Goal: Task Accomplishment & Management: Use online tool/utility

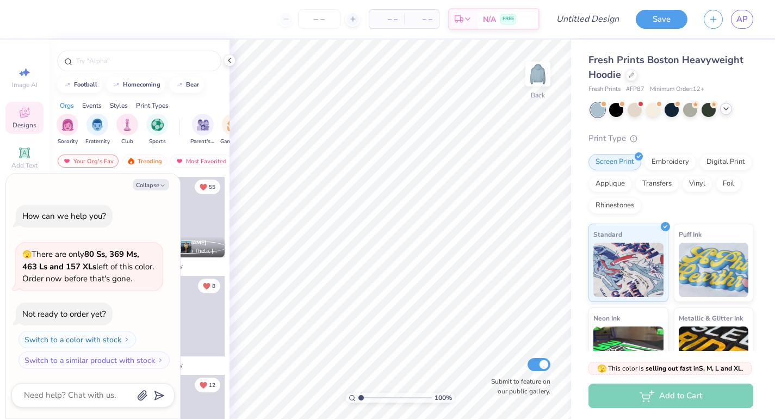
click at [725, 112] on icon at bounding box center [726, 108] width 9 height 9
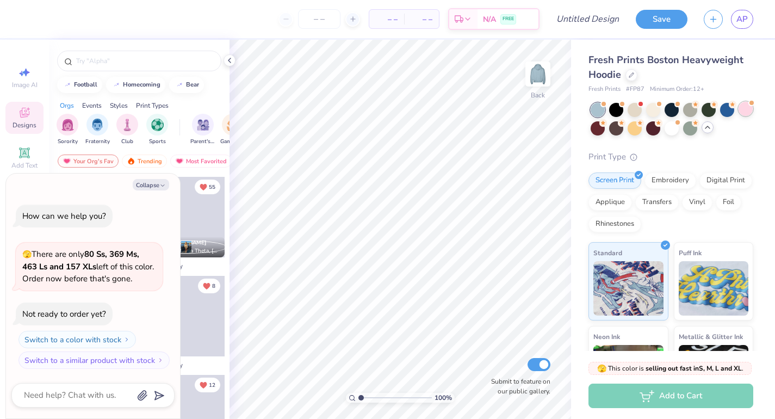
click at [745, 112] on div at bounding box center [746, 109] width 14 height 14
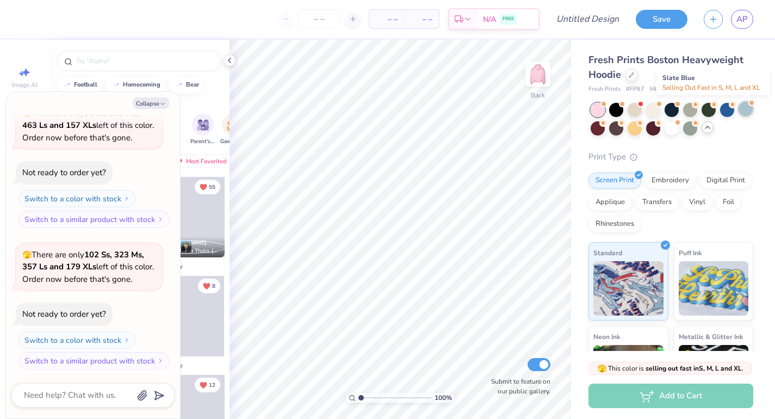
click at [747, 112] on div at bounding box center [746, 109] width 14 height 14
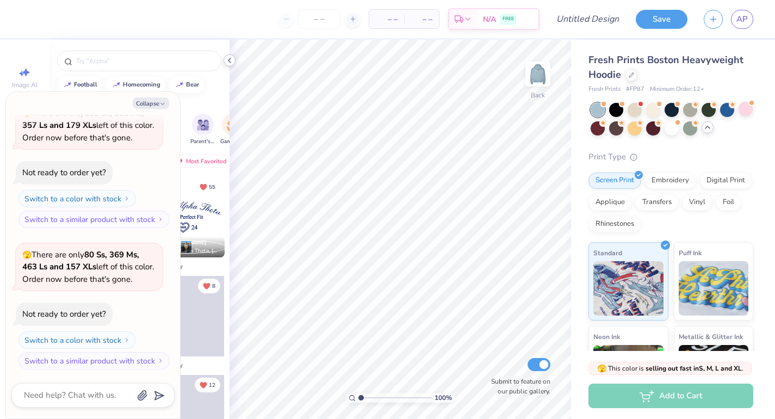
click at [230, 63] on icon at bounding box center [229, 60] width 9 height 9
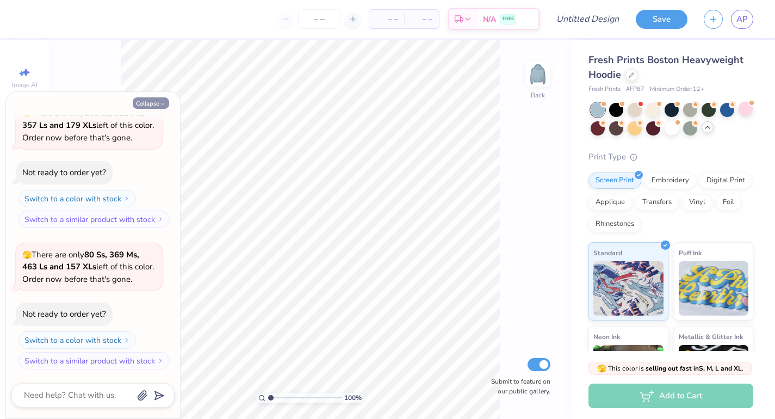
click at [153, 104] on button "Collapse" at bounding box center [151, 102] width 36 height 11
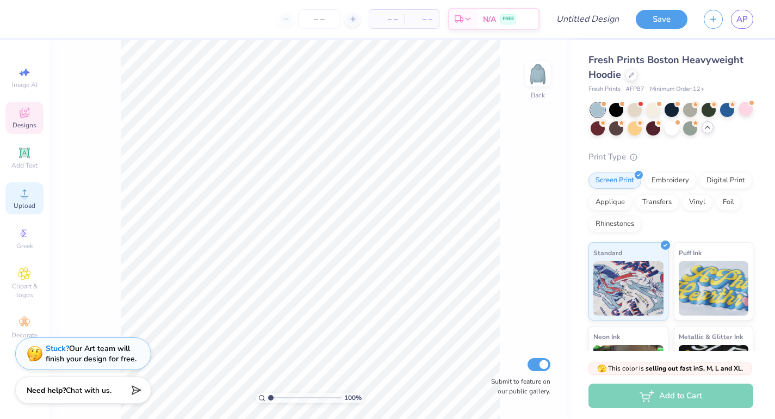
click at [23, 204] on span "Upload" at bounding box center [25, 205] width 22 height 9
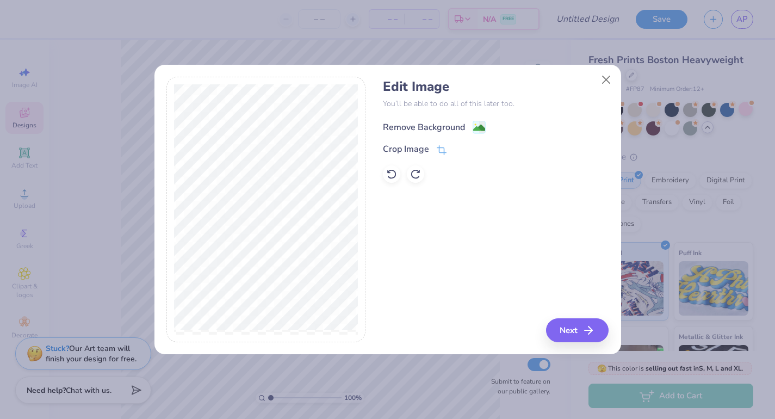
click at [441, 121] on div "Remove Background" at bounding box center [424, 127] width 82 height 13
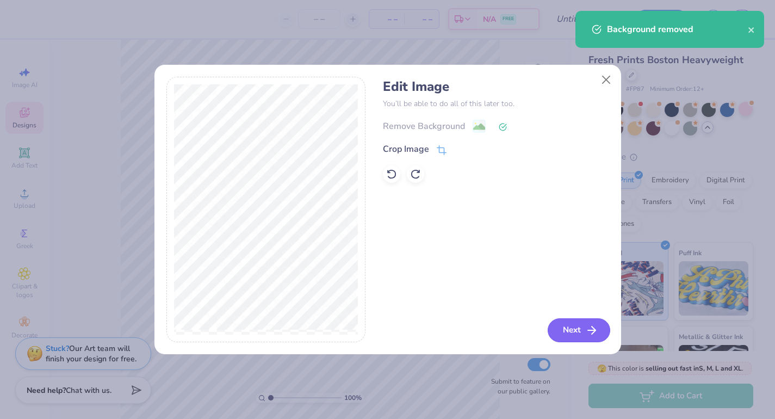
click at [565, 332] on button "Next" at bounding box center [579, 330] width 63 height 24
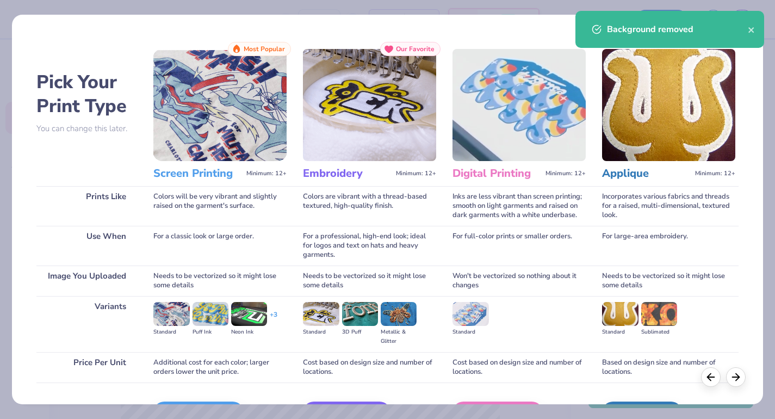
scroll to position [69, 0]
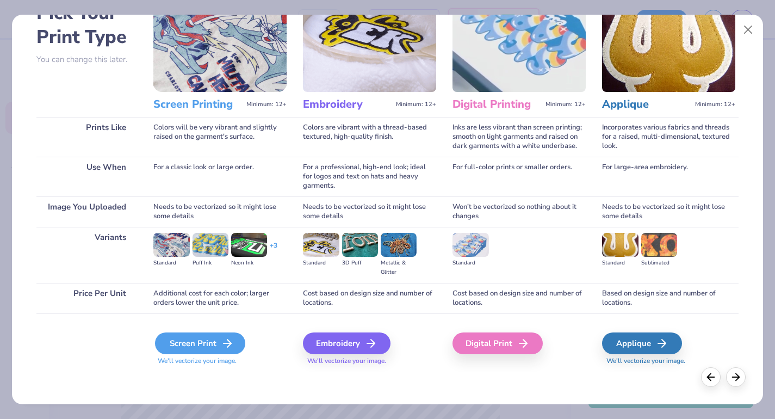
click at [209, 338] on div "Screen Print" at bounding box center [200, 343] width 90 height 22
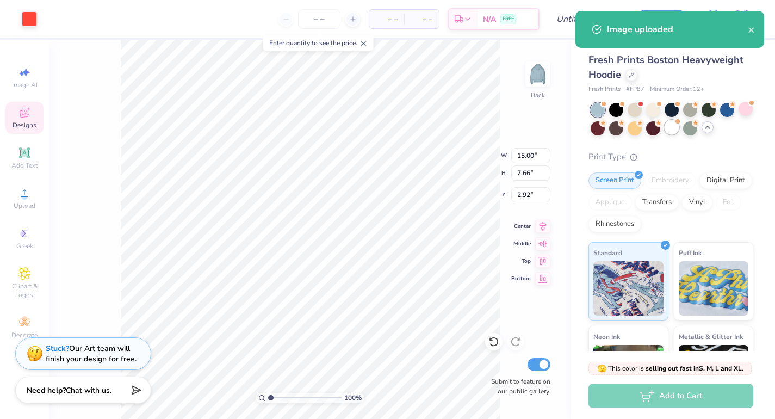
click at [671, 130] on div at bounding box center [672, 127] width 14 height 14
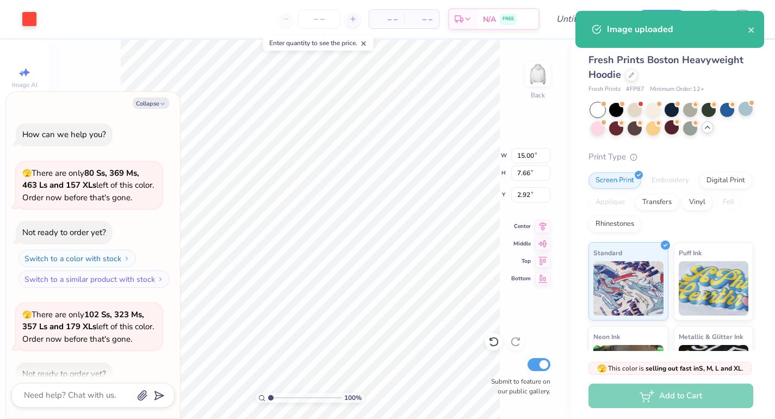
scroll to position [343, 0]
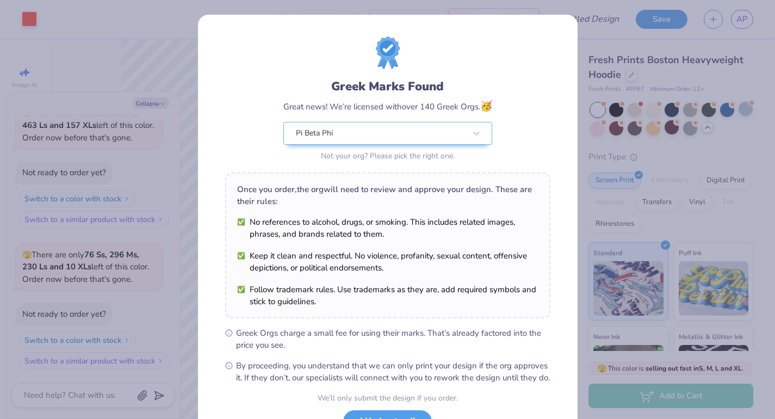
click at [340, 160] on body "Art colors – – Per Item – – Total Est. Delivery N/A FREE Design Title Save AP I…" at bounding box center [387, 209] width 775 height 419
type textarea "x"
type input "11.40"
type input "5.82"
type input "4.76"
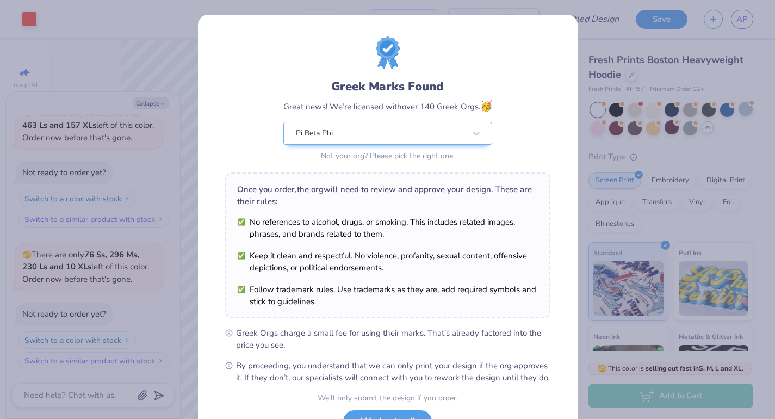
scroll to position [90, 0]
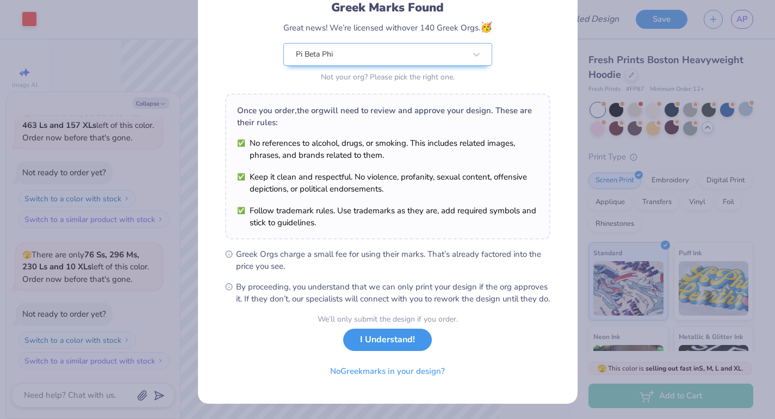
click at [420, 341] on button "I Understand!" at bounding box center [387, 340] width 89 height 22
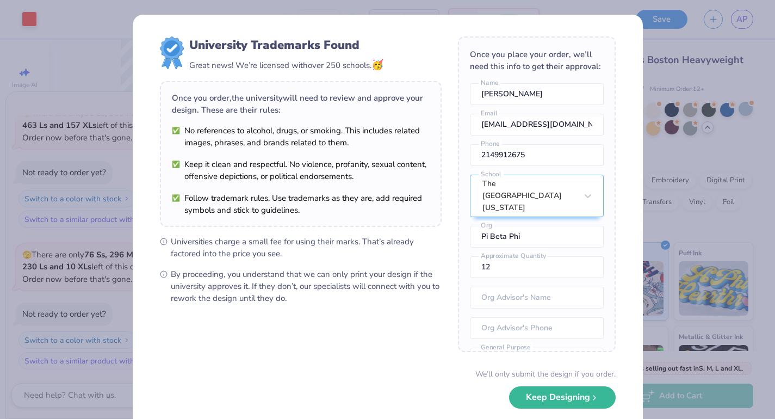
scroll to position [48, 0]
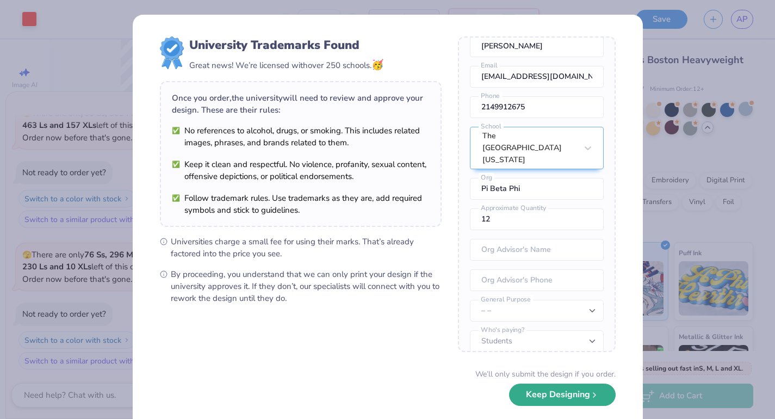
click at [551, 393] on button "Keep Designing" at bounding box center [562, 395] width 107 height 22
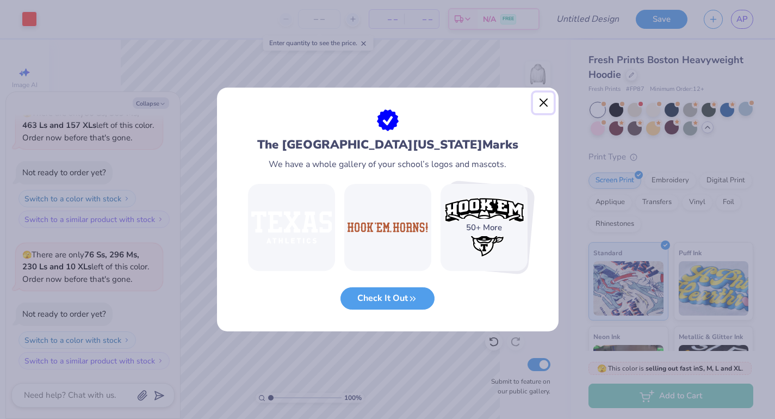
click at [547, 101] on button "Close" at bounding box center [543, 102] width 21 height 21
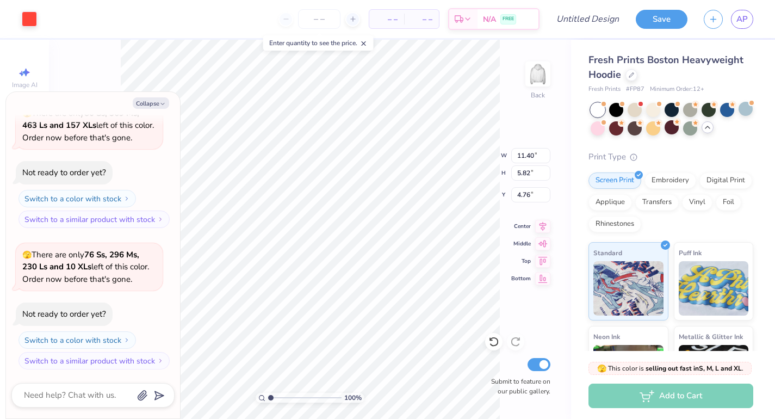
type textarea "x"
type input "3.84"
click at [629, 75] on icon at bounding box center [631, 73] width 5 height 5
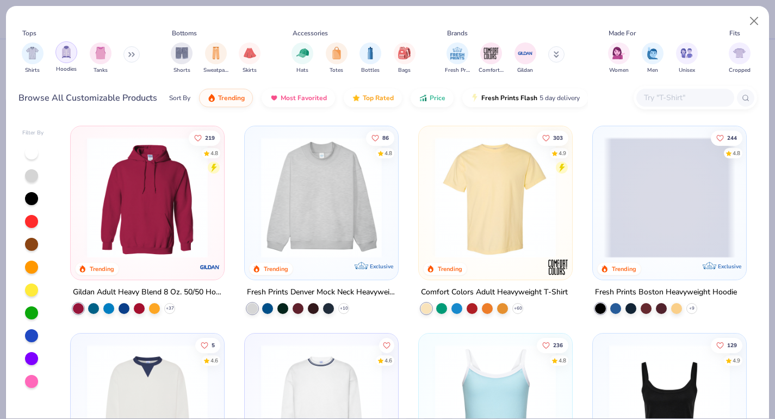
click at [65, 55] on img "filter for Hoodies" at bounding box center [66, 52] width 12 height 13
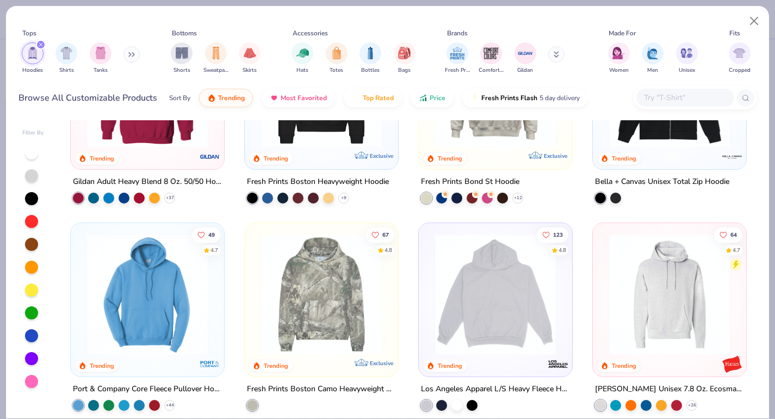
scroll to position [126, 0]
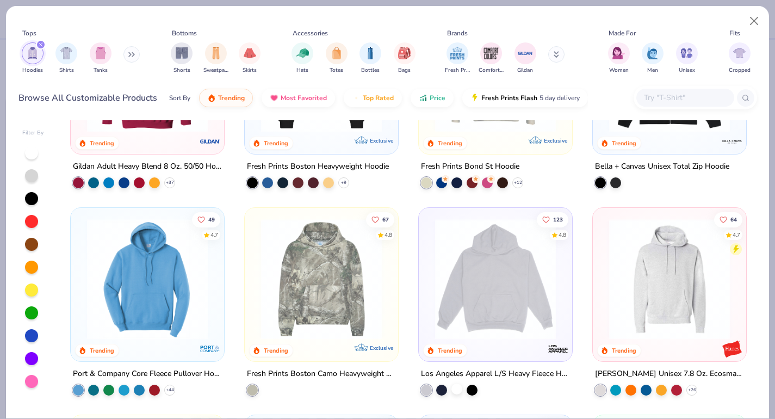
click at [457, 387] on div at bounding box center [456, 389] width 11 height 11
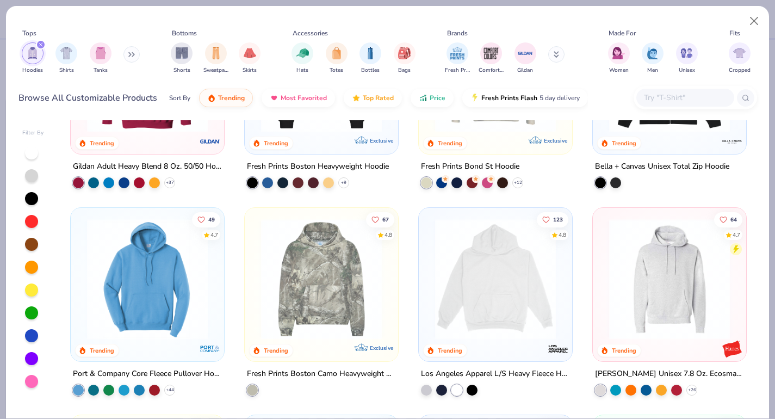
click at [498, 288] on img at bounding box center [496, 279] width 132 height 121
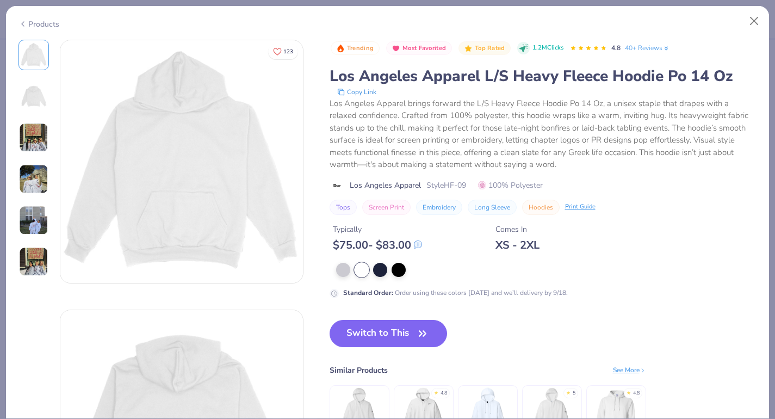
click at [31, 183] on img at bounding box center [33, 178] width 29 height 29
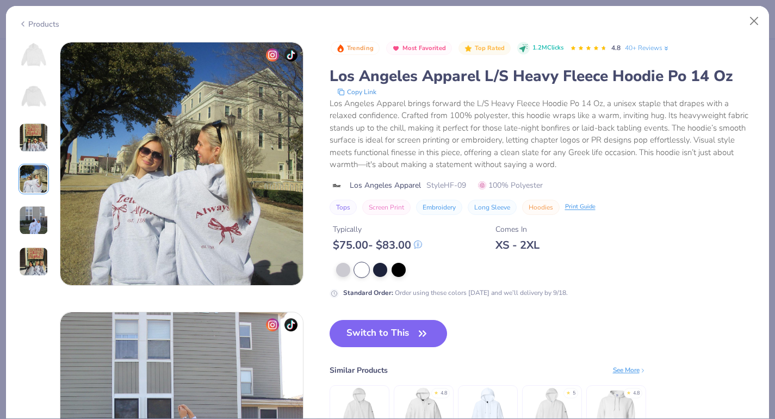
scroll to position [809, 0]
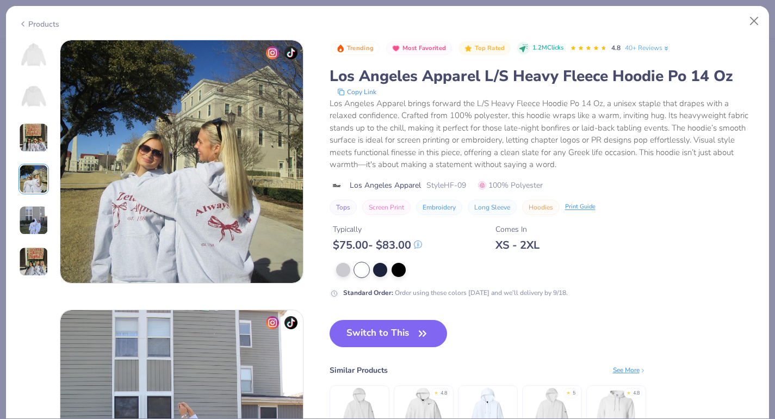
click at [32, 211] on img at bounding box center [33, 220] width 29 height 29
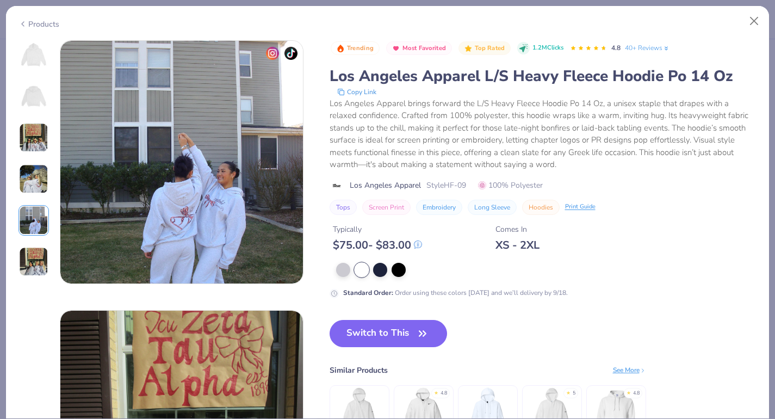
scroll to position [1079, 0]
click at [44, 145] on img at bounding box center [33, 137] width 29 height 29
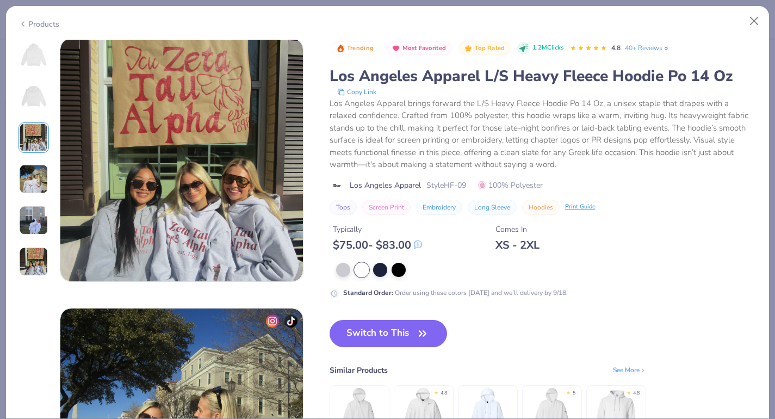
scroll to position [540, 0]
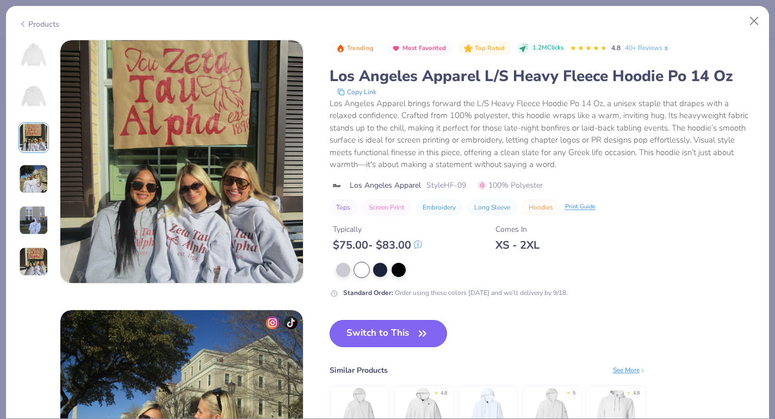
click at [403, 334] on button "Switch to This" at bounding box center [389, 333] width 118 height 27
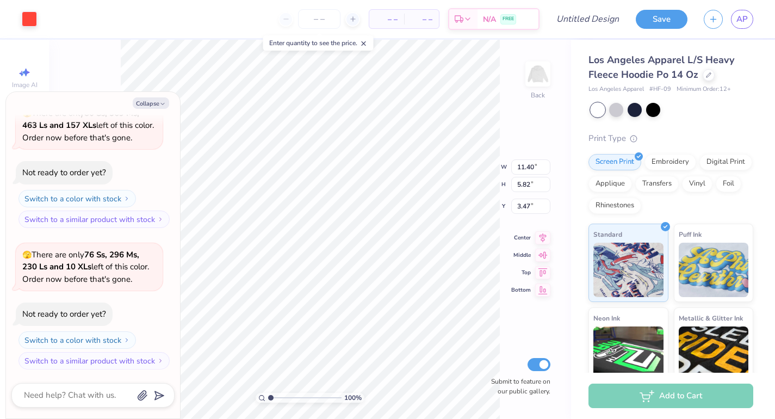
type textarea "x"
type input "5.84"
click at [146, 104] on button "Collapse" at bounding box center [151, 102] width 36 height 11
type textarea "x"
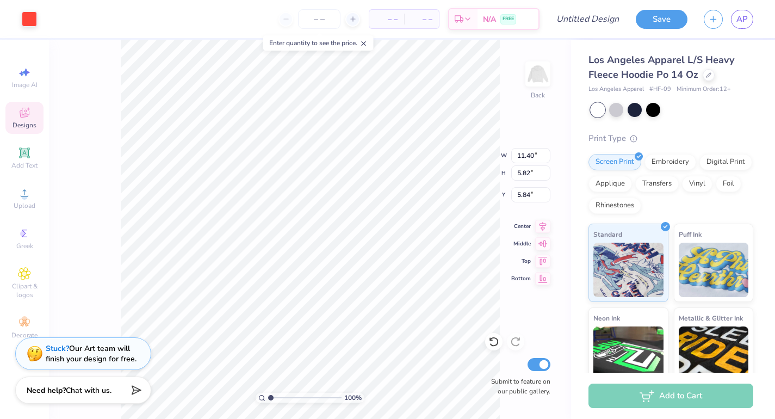
type input "6.38"
click at [23, 329] on div "Decorate" at bounding box center [24, 328] width 38 height 32
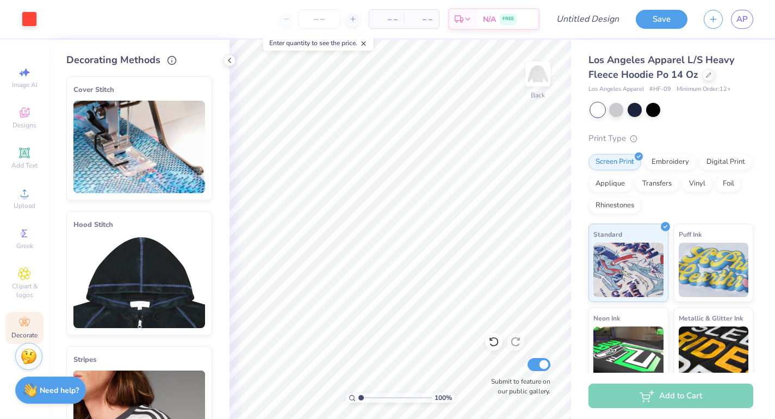
scroll to position [20, 0]
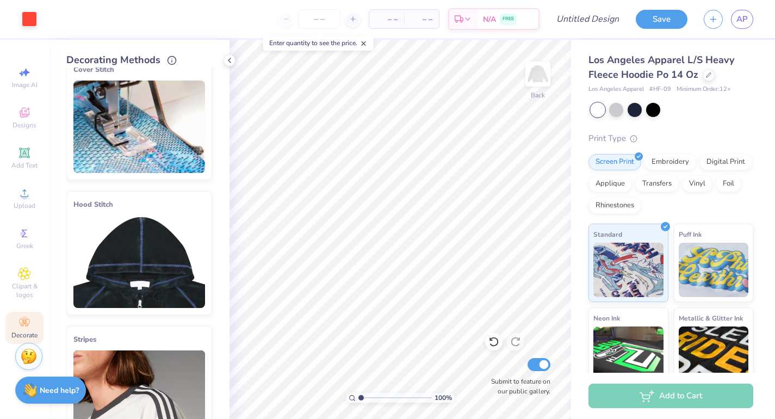
click at [120, 282] on img at bounding box center [139, 261] width 132 height 92
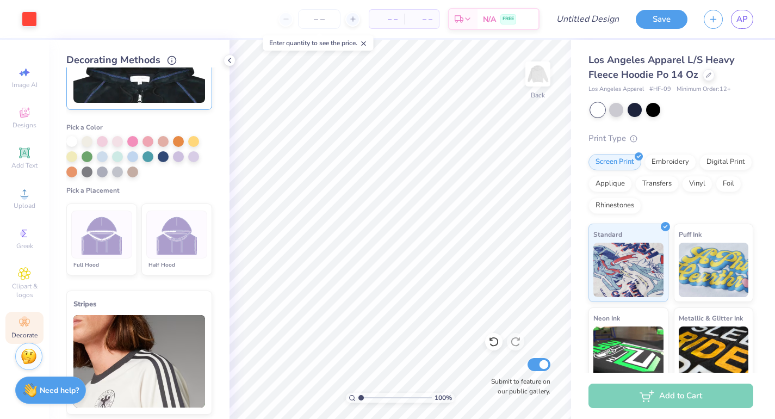
scroll to position [236, 0]
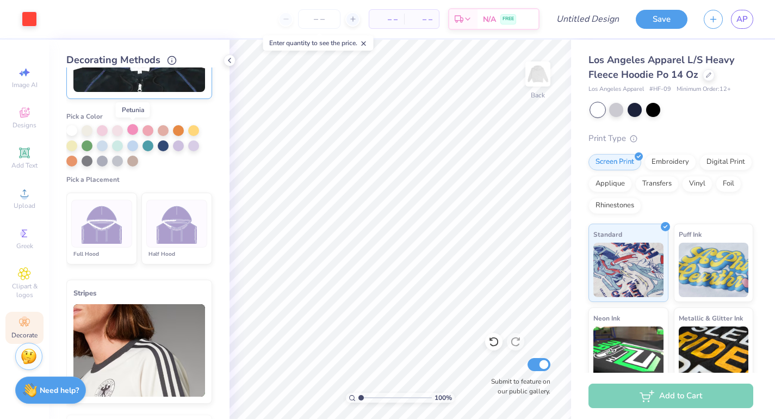
click at [135, 128] on div at bounding box center [132, 129] width 11 height 11
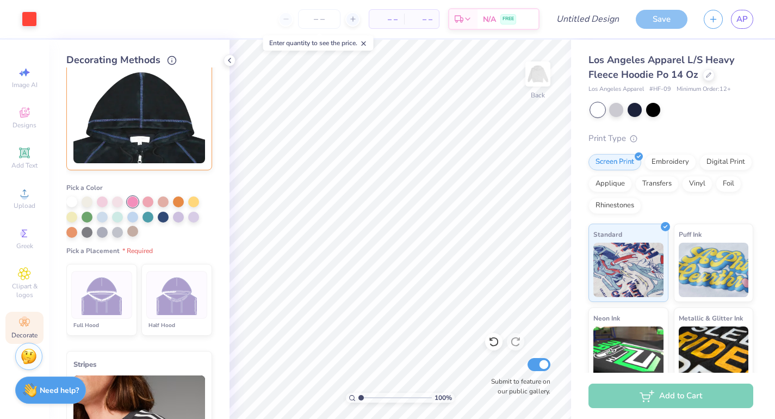
scroll to position [78, 0]
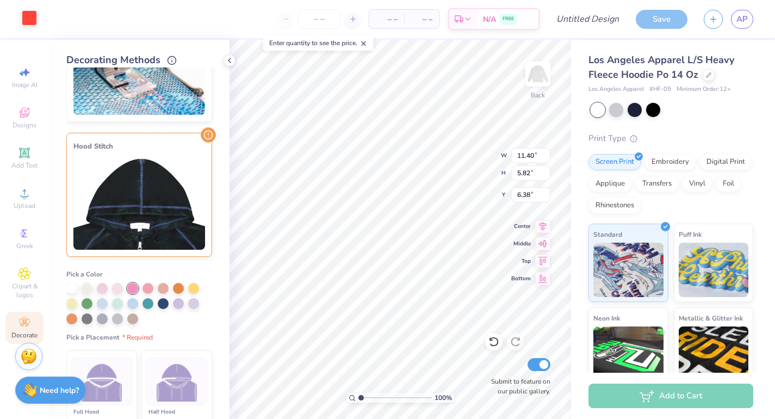
click at [37, 23] on div at bounding box center [29, 17] width 15 height 15
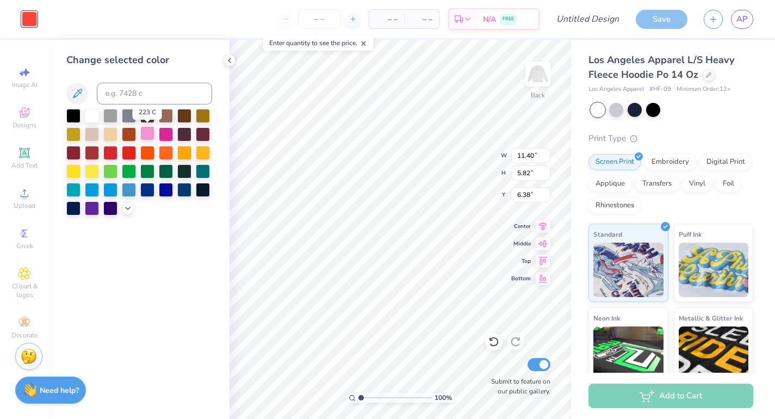
click at [146, 135] on div at bounding box center [147, 133] width 14 height 14
click at [129, 203] on icon at bounding box center [127, 207] width 9 height 9
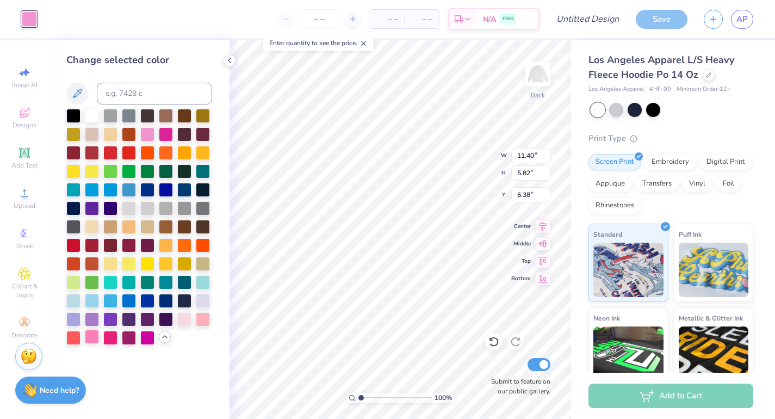
click at [94, 336] on div at bounding box center [92, 337] width 14 height 14
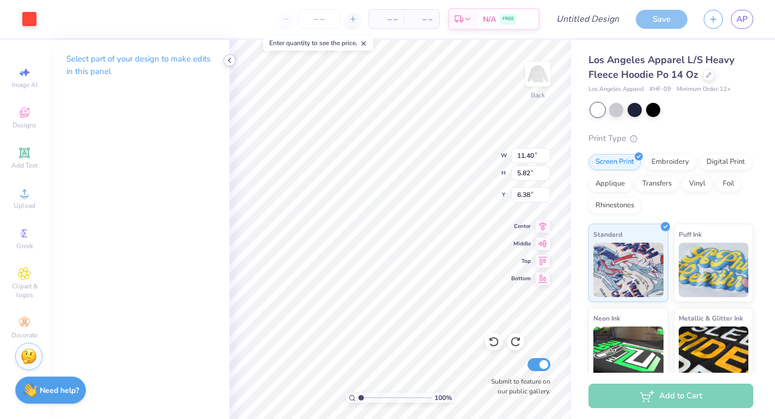
click at [232, 59] on icon at bounding box center [229, 60] width 9 height 9
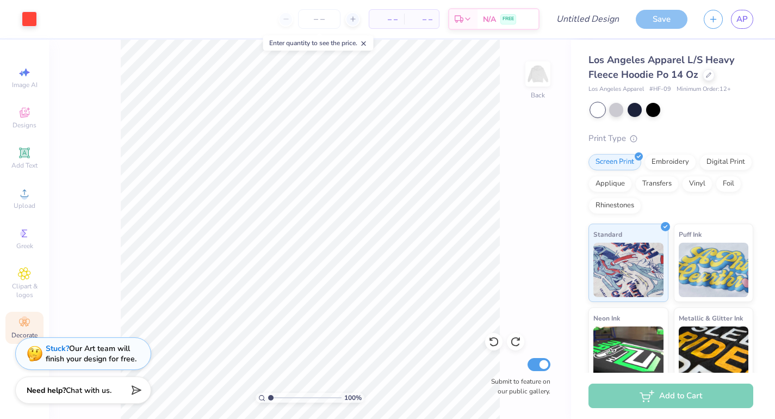
click at [22, 325] on icon at bounding box center [23, 325] width 4 height 4
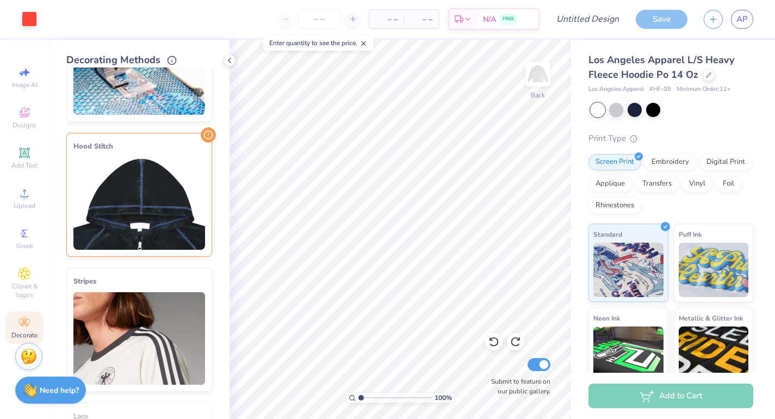
click at [142, 208] on img at bounding box center [139, 203] width 132 height 92
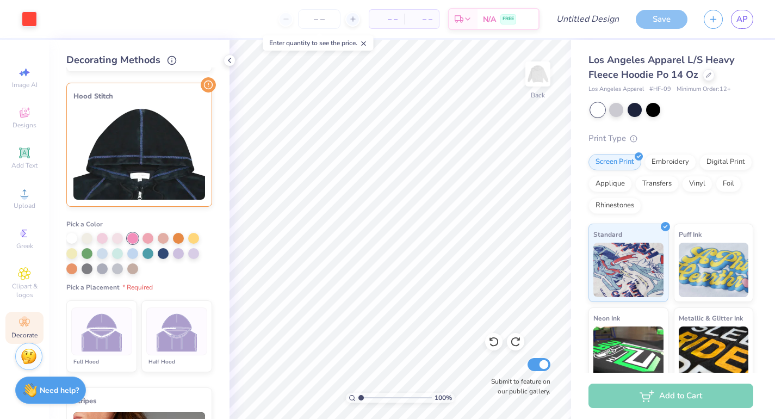
scroll to position [133, 0]
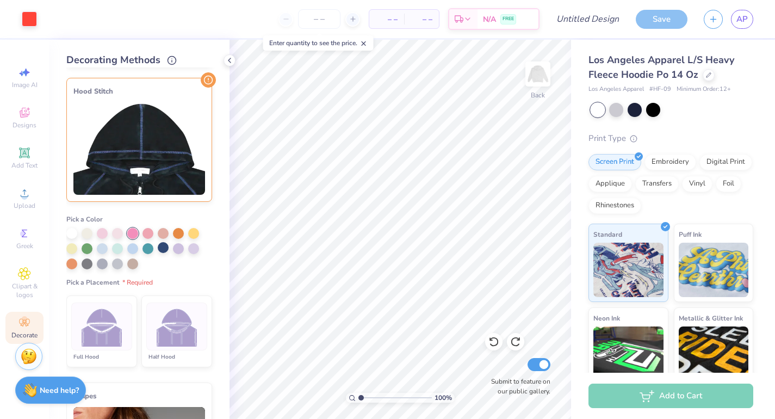
click at [160, 249] on div at bounding box center [163, 247] width 11 height 11
click at [163, 321] on img at bounding box center [177, 326] width 41 height 41
type textarea "x"
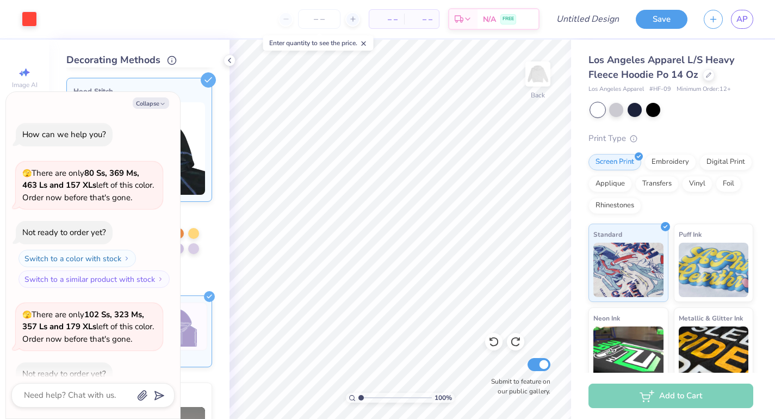
scroll to position [422, 0]
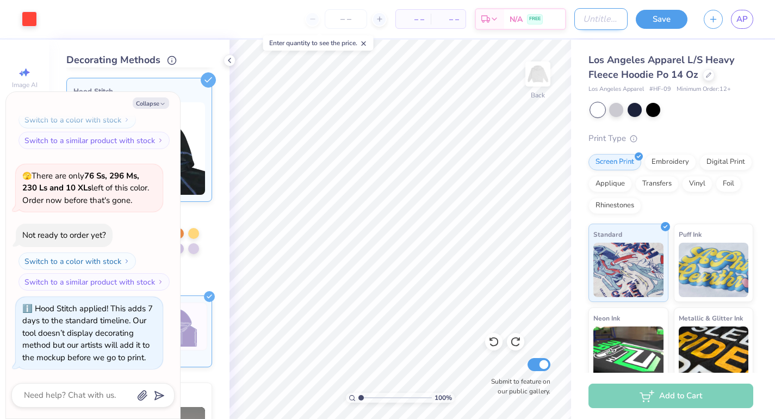
click at [595, 22] on input "Design Title" at bounding box center [600, 19] width 53 height 22
type input "t"
type textarea "x"
type input "tx"
type textarea "x"
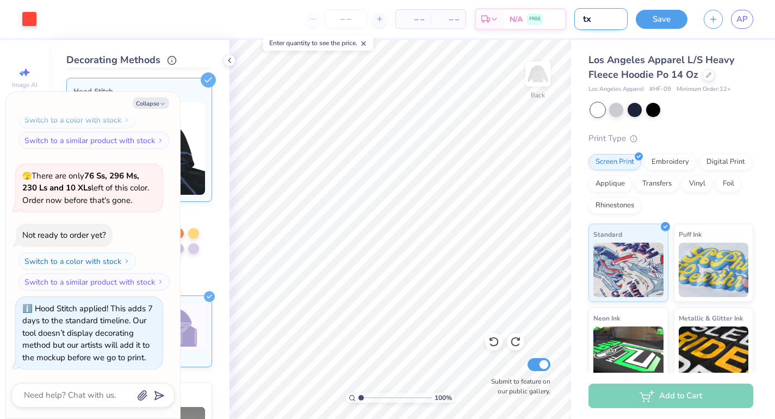
type input "txo"
type textarea "x"
type input "txou"
type textarea "x"
type input "txou"
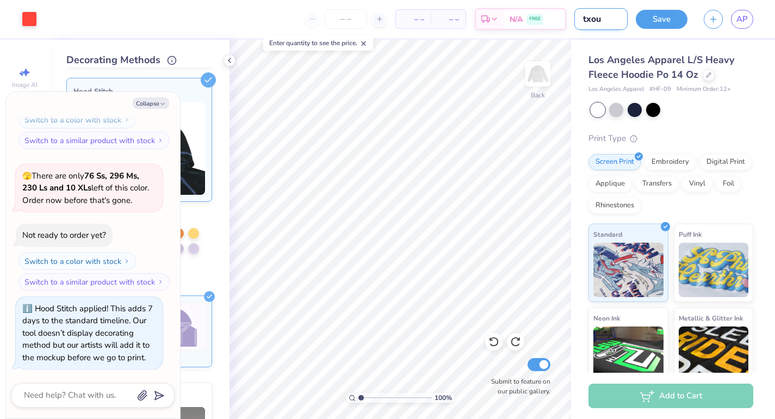
type textarea "x"
type input "txou h"
type textarea "x"
type input "txou ho"
type textarea "x"
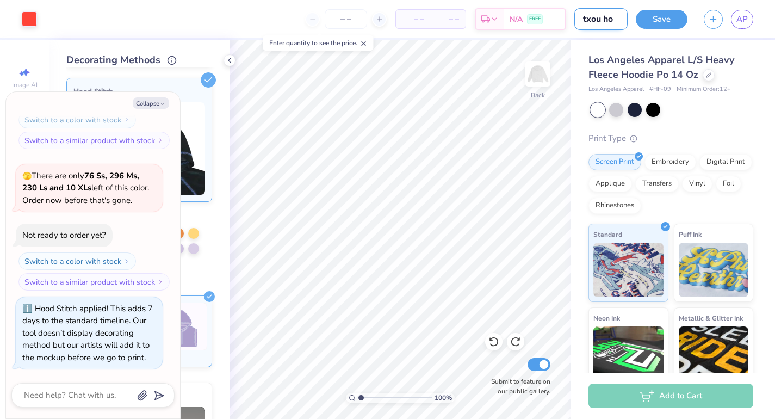
type input "[PERSON_NAME]"
type textarea "x"
type input "txou hood"
type textarea "x"
type input "txou hoodi"
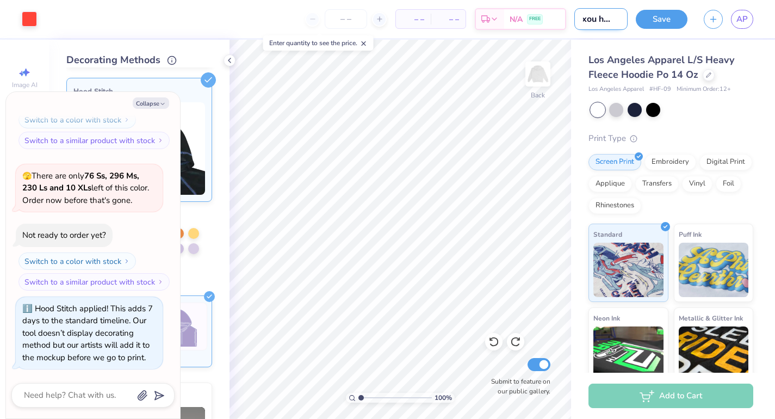
type textarea "x"
type input "txou hoodie"
type textarea "x"
type input "txou hoodie"
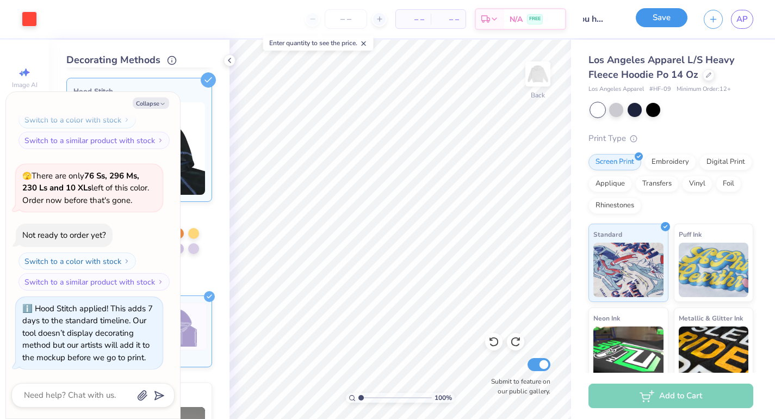
scroll to position [0, 0]
click at [659, 20] on button "Save" at bounding box center [662, 17] width 52 height 19
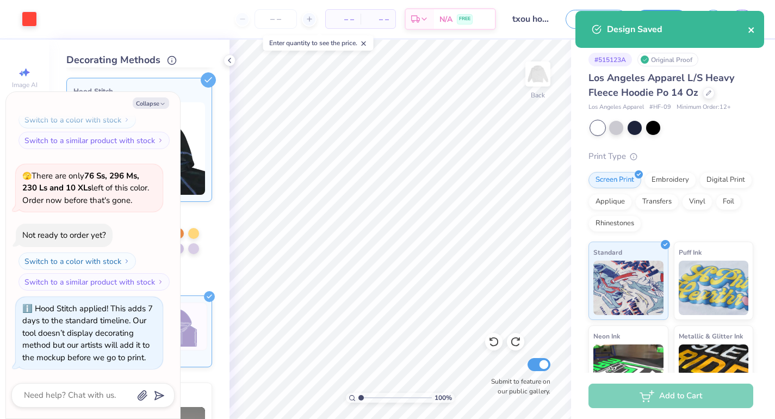
click at [750, 32] on icon "close" at bounding box center [751, 29] width 5 height 5
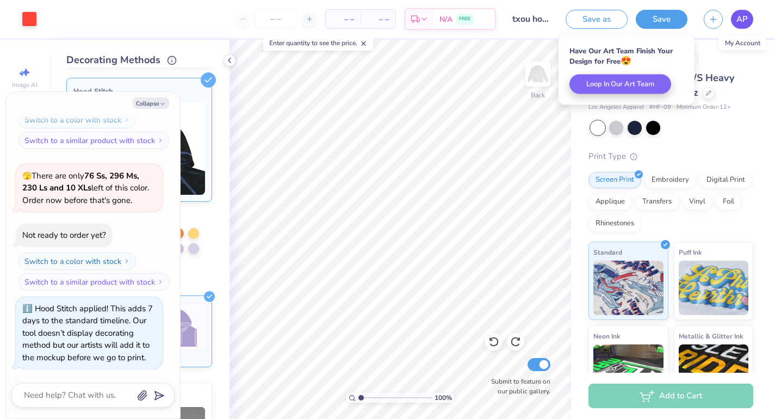
click at [741, 24] on span "AP" at bounding box center [742, 19] width 11 height 13
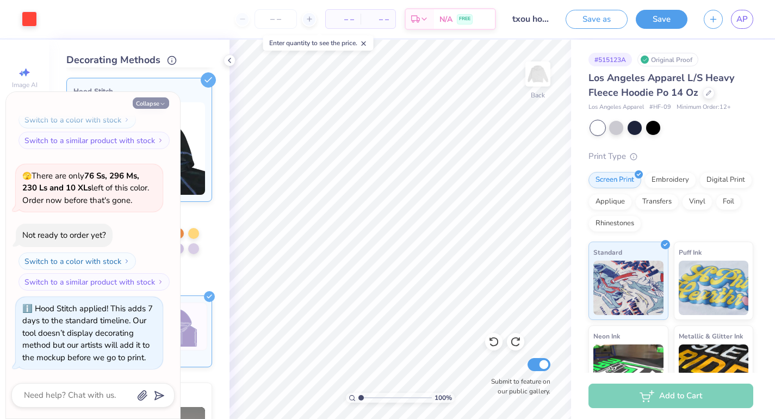
click at [153, 102] on button "Collapse" at bounding box center [151, 102] width 36 height 11
type textarea "x"
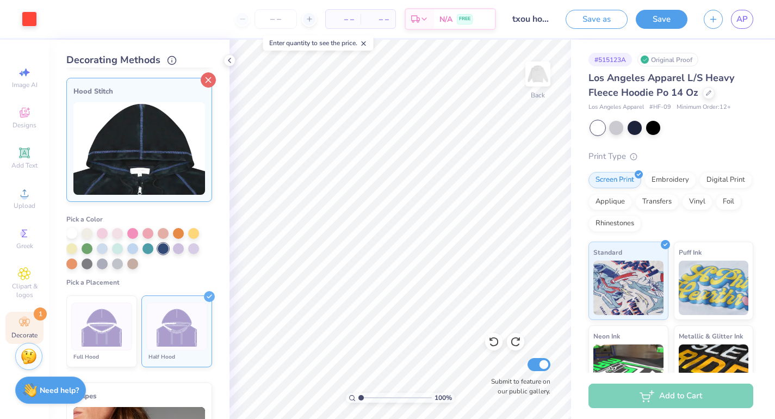
click at [212, 79] on icon at bounding box center [208, 79] width 15 height 15
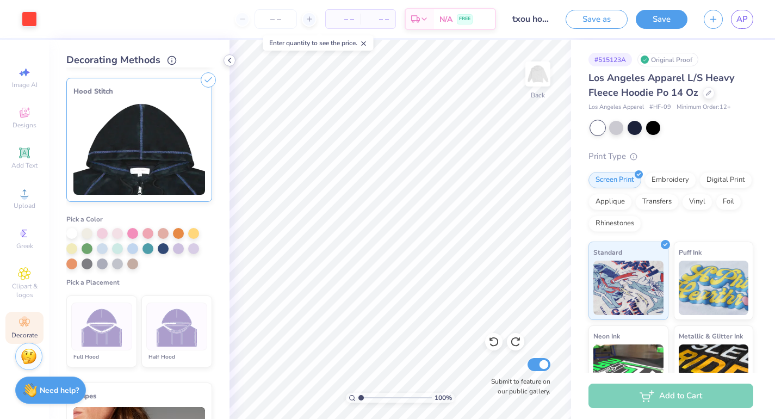
click at [230, 60] on icon at bounding box center [229, 60] width 9 height 9
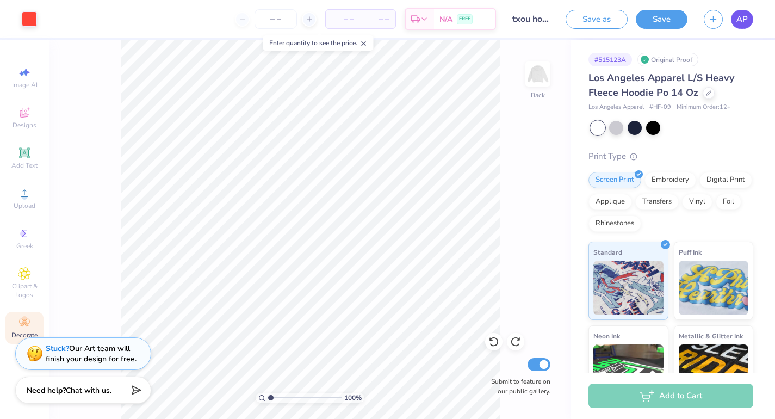
click at [742, 14] on span "AP" at bounding box center [742, 19] width 11 height 13
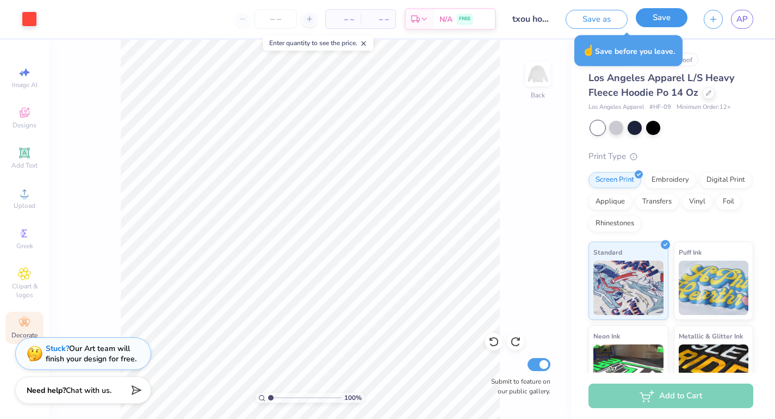
click at [663, 13] on button "Save" at bounding box center [662, 17] width 52 height 19
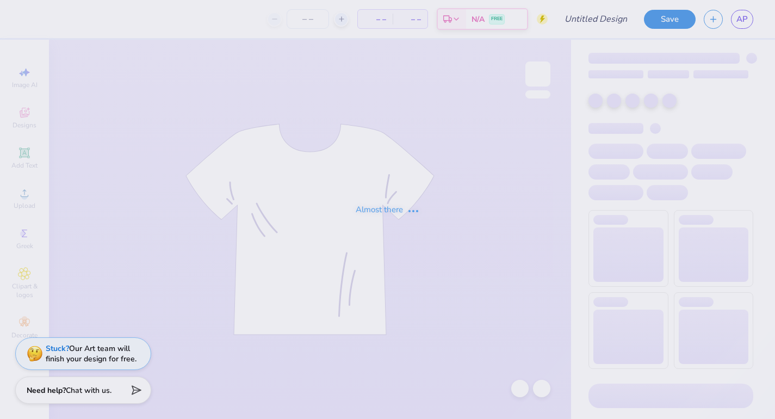
type input "random pink tank"
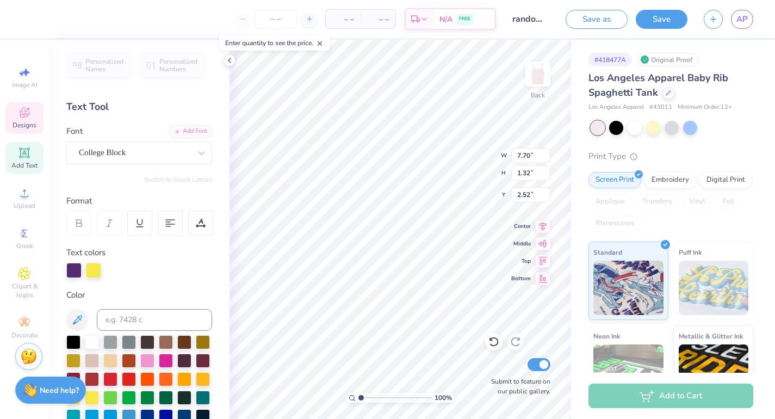
scroll to position [0, 1]
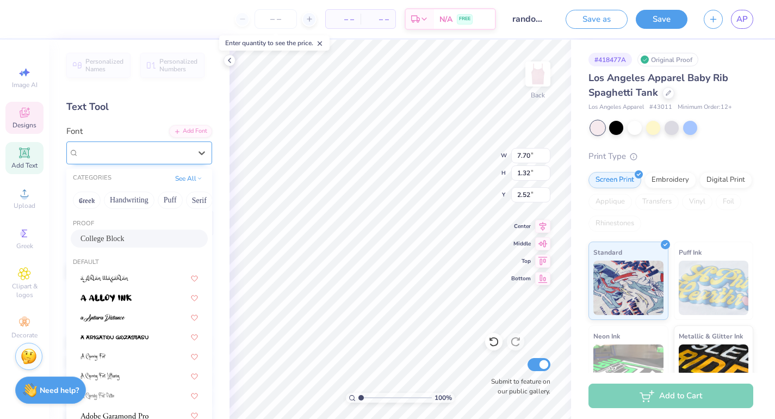
click at [165, 157] on div "College Block" at bounding box center [135, 152] width 114 height 17
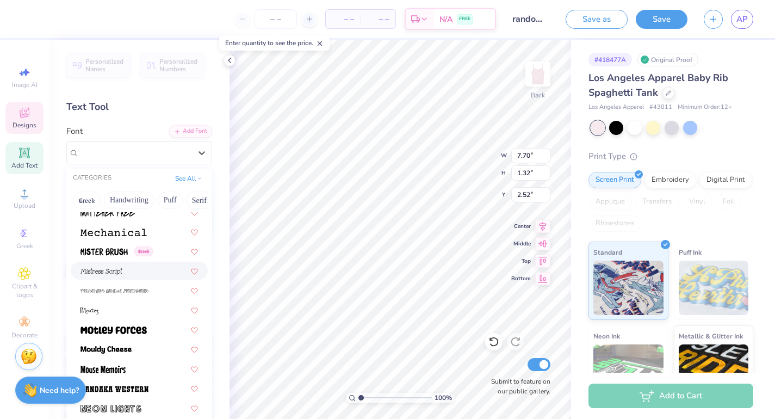
scroll to position [3988, 0]
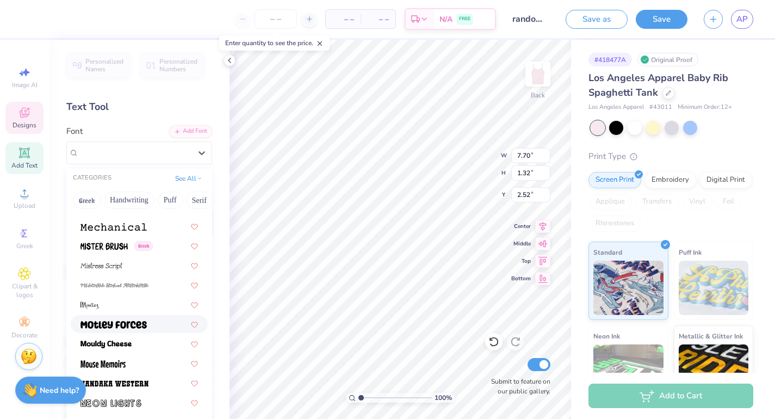
click at [137, 327] on img at bounding box center [114, 325] width 66 height 8
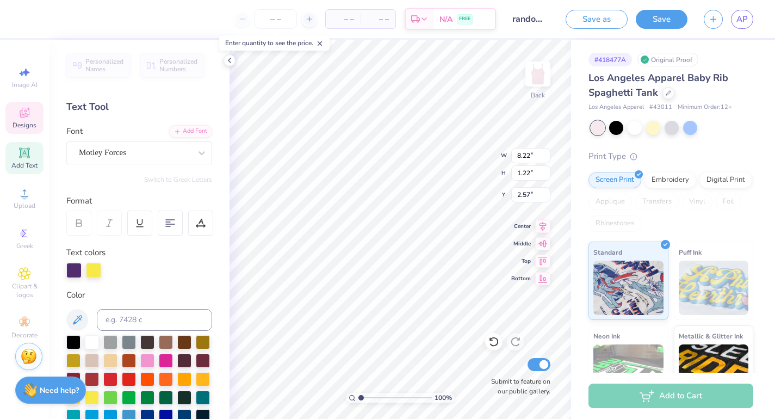
type input "8.12"
type input "8.47"
type input "4.52"
type input "1.22"
